Goal: Task Accomplishment & Management: Complete application form

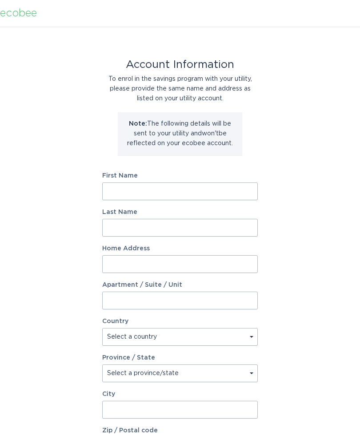
click at [174, 192] on input "First Name" at bounding box center [179, 192] width 155 height 18
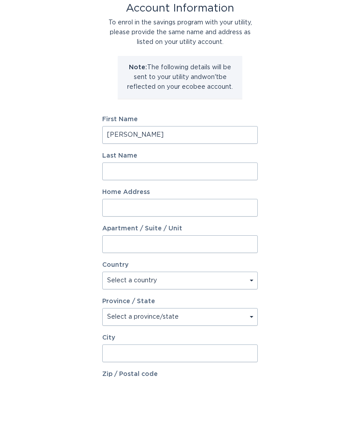
type input "[PERSON_NAME]"
click at [170, 219] on input "Last Name" at bounding box center [179, 228] width 155 height 18
type input "[PERSON_NAME]"
click at [160, 255] on input "Home Address" at bounding box center [179, 264] width 155 height 18
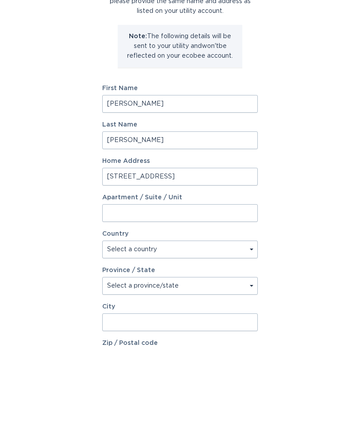
type input "[STREET_ADDRESS]"
click at [246, 328] on select "Select a country [GEOGRAPHIC_DATA] [GEOGRAPHIC_DATA]" at bounding box center [179, 337] width 155 height 18
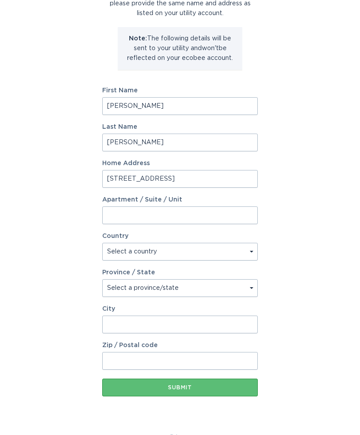
select select "US"
click at [192, 289] on select "Select a province/state [US_STATE] [US_STATE] [US_STATE] [US_STATE] [US_STATE] …" at bounding box center [179, 288] width 155 height 18
select select "VA"
click at [170, 325] on input "City" at bounding box center [179, 325] width 155 height 18
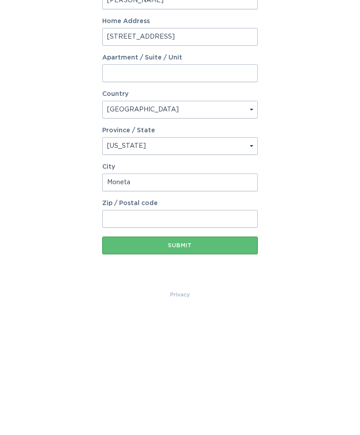
type input "Moneta"
click at [155, 332] on input "Zip / Postal code" at bounding box center [179, 341] width 155 height 18
type input "24121"
click at [189, 365] on div "Submit" at bounding box center [180, 367] width 147 height 5
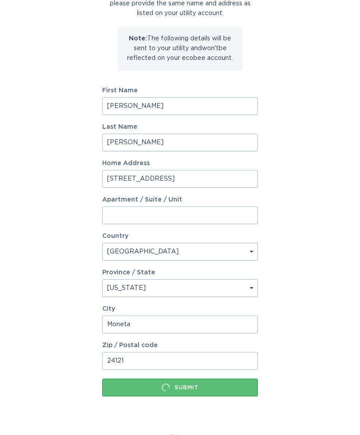
scroll to position [0, 0]
